Goal: Information Seeking & Learning: Learn about a topic

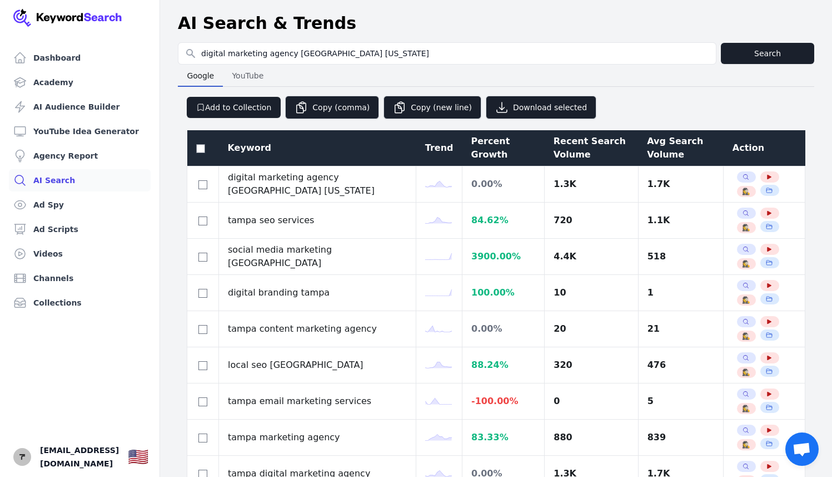
select select "50"
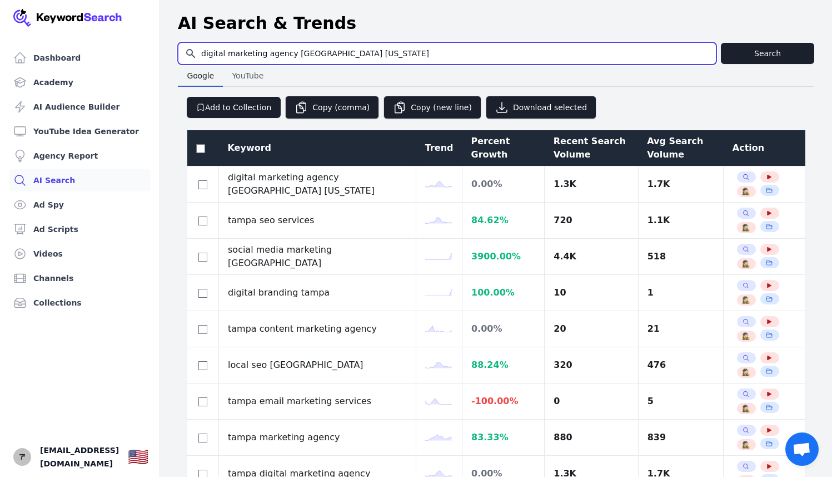
click at [271, 58] on input "digital marketing agency [GEOGRAPHIC_DATA] [US_STATE]" at bounding box center [447, 53] width 538 height 21
click at [271, 58] on input "digital marketing agency tampa florida" at bounding box center [447, 53] width 538 height 21
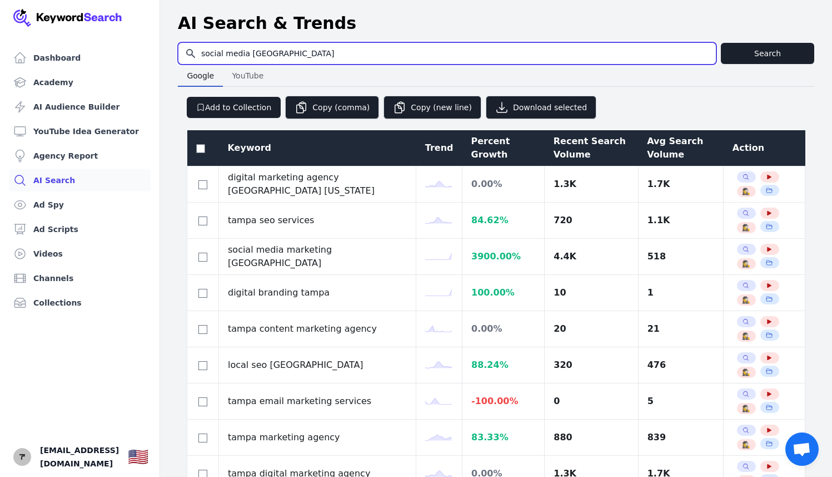
type input "social media tampa"
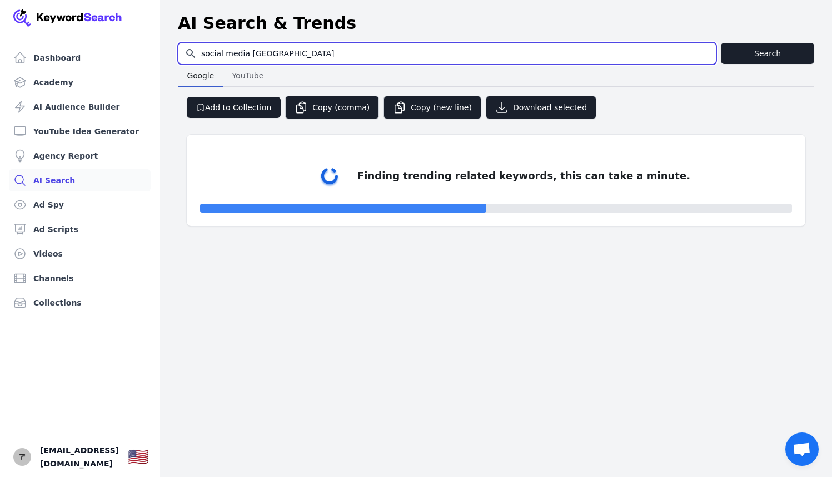
select select "50"
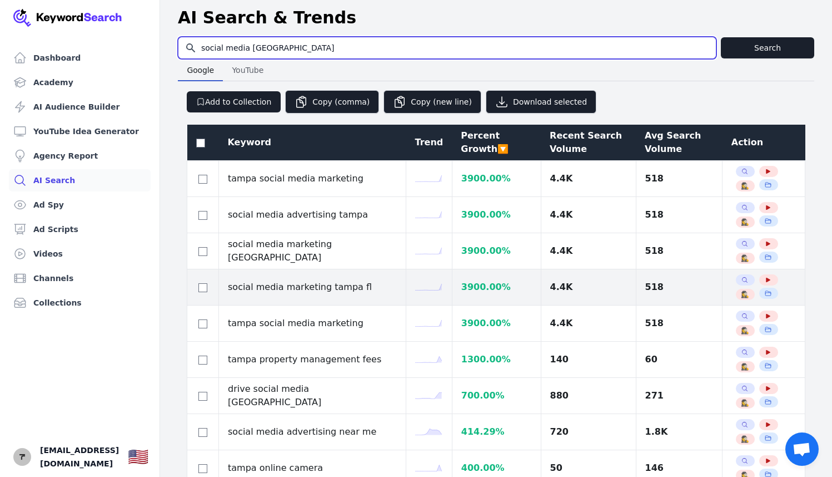
scroll to position [7, 0]
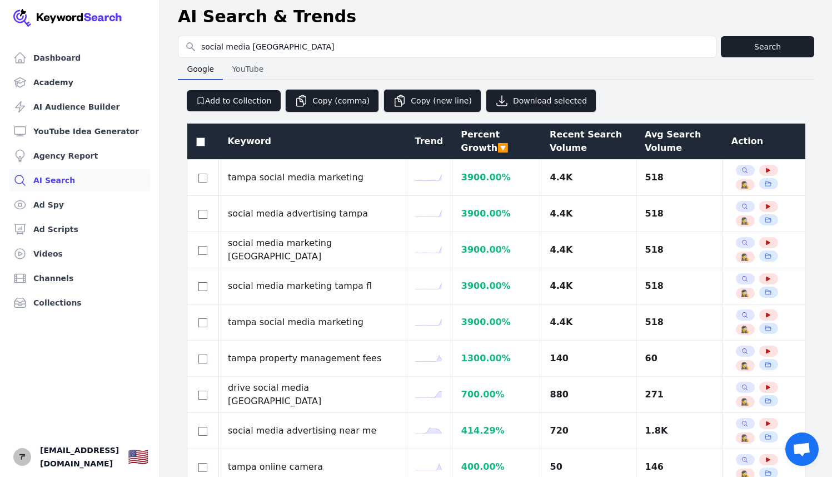
click at [650, 142] on div "Avg Search Volume" at bounding box center [679, 141] width 69 height 27
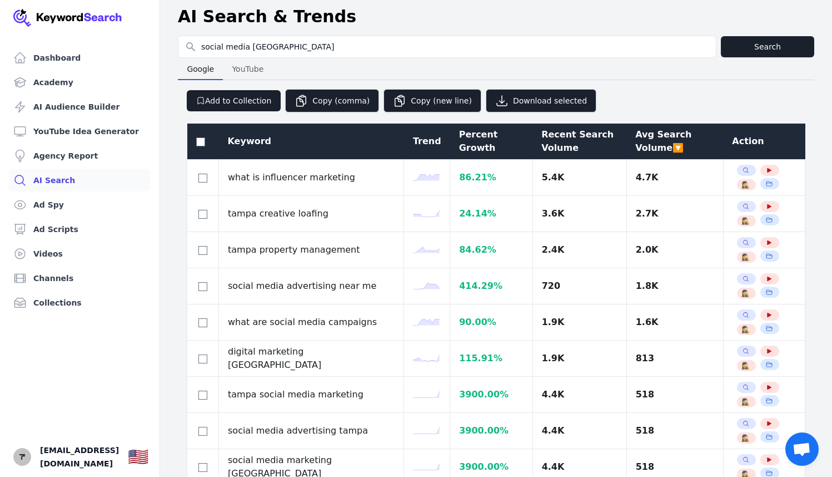
click at [650, 142] on div "Avg Search Volume 🔽" at bounding box center [675, 141] width 79 height 27
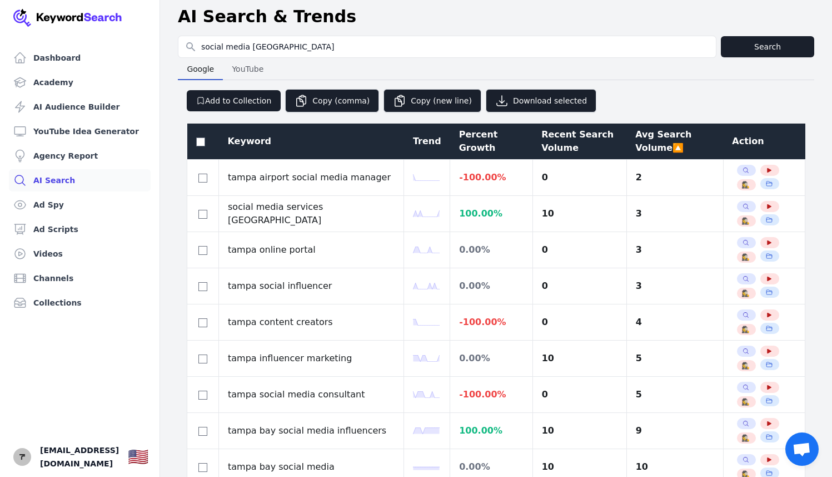
click at [650, 142] on div "Avg Search Volume 🔼" at bounding box center [675, 141] width 79 height 27
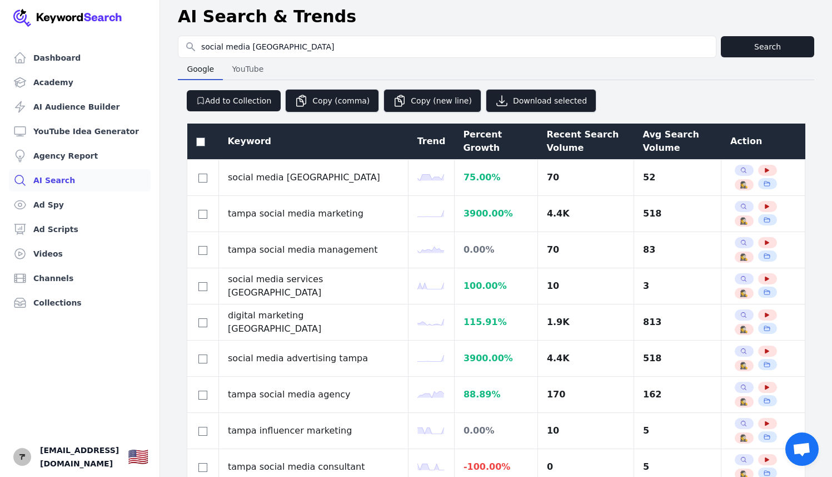
click at [650, 142] on div "Avg Search Volume" at bounding box center [678, 141] width 70 height 27
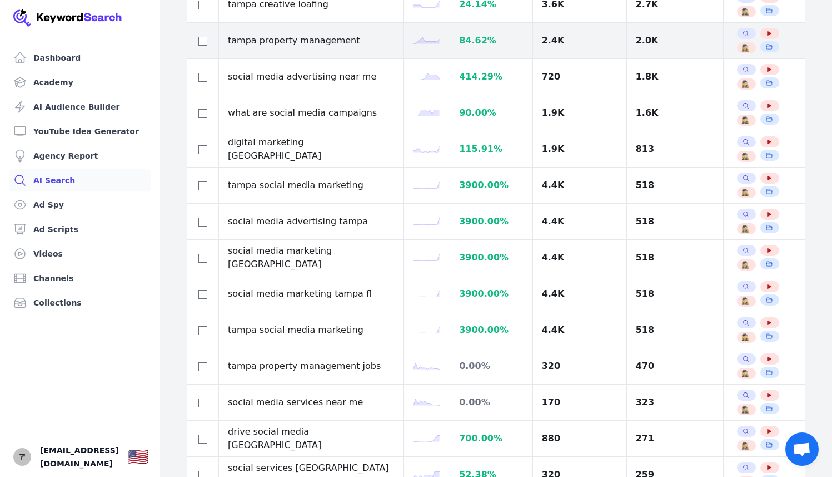
scroll to position [0, 0]
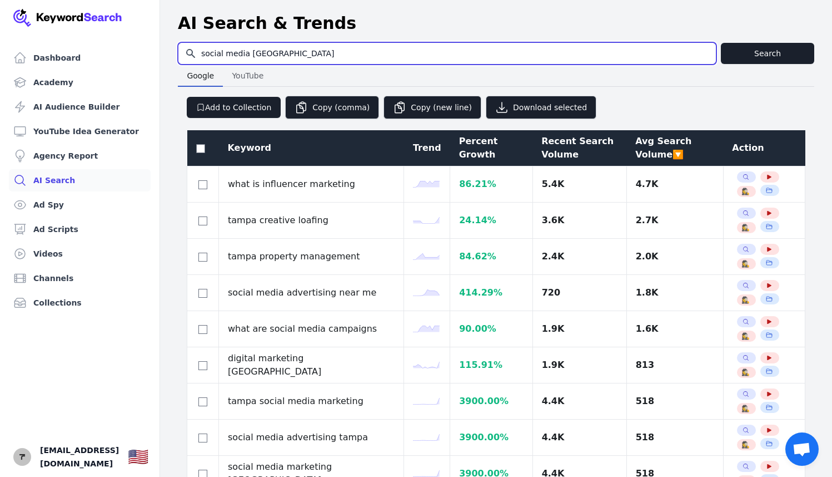
click at [249, 55] on input "social media tampa" at bounding box center [447, 53] width 538 height 21
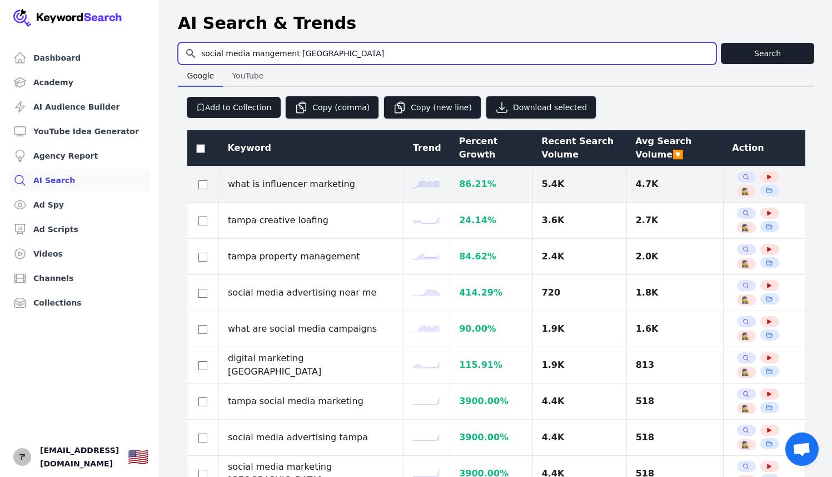
type input "social media mangement tampa"
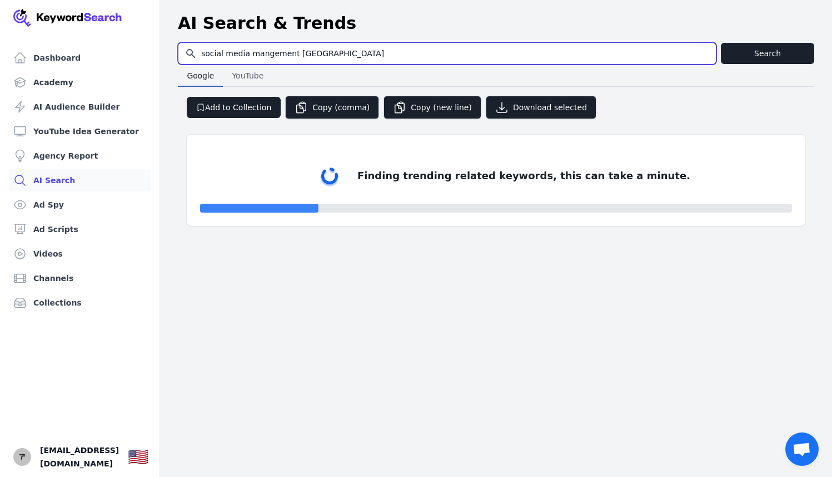
select select "50"
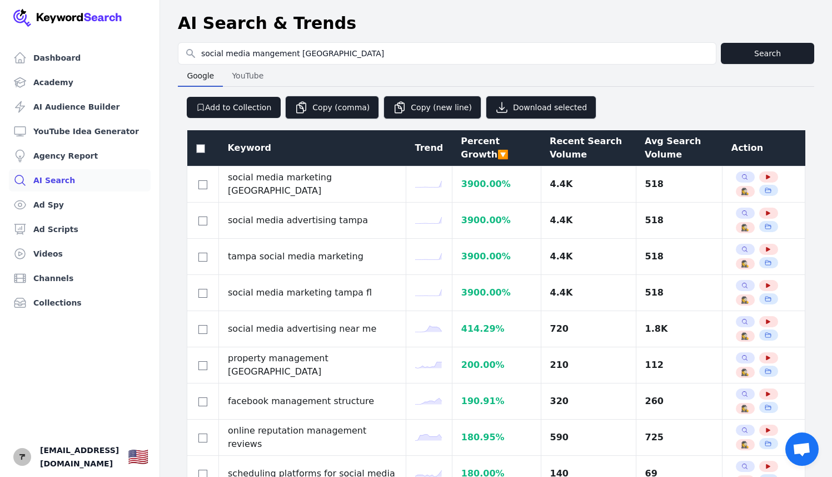
click at [645, 142] on div "Avg Search Volume" at bounding box center [679, 148] width 69 height 27
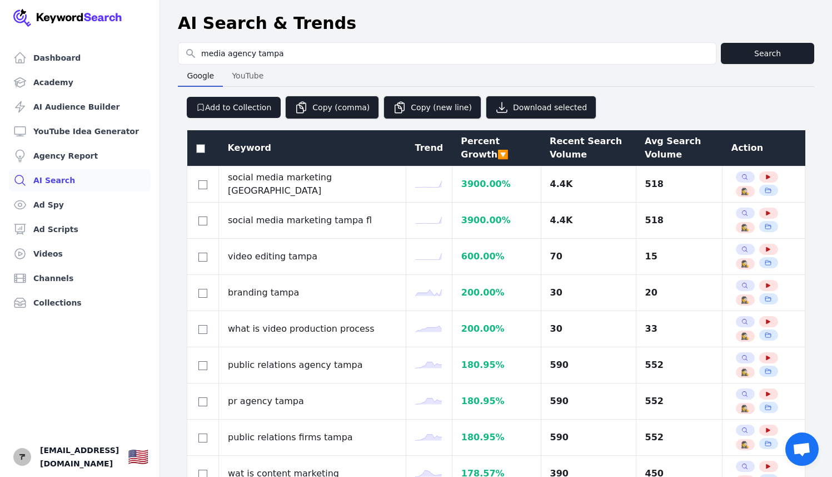
select select "50"
